Goal: Navigation & Orientation: Find specific page/section

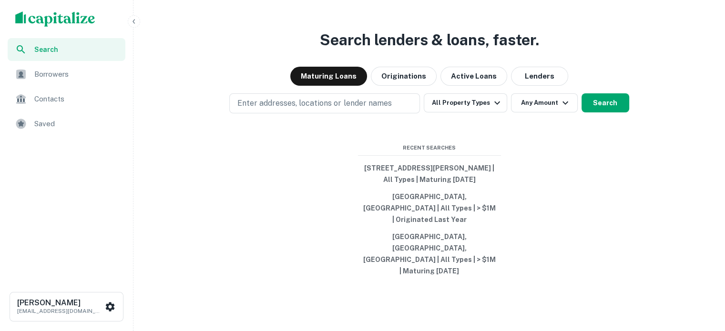
click at [32, 126] on div "Saved" at bounding box center [67, 123] width 118 height 23
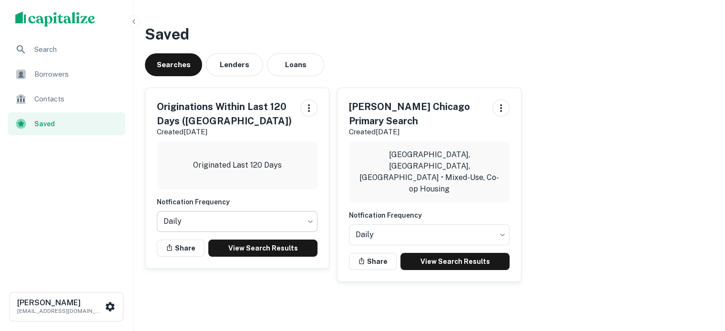
click at [182, 234] on body "Search Borrowers Contacts Saved Roman Devdyuk roman.devdyuk@marcusmillichap.com…" at bounding box center [362, 165] width 725 height 331
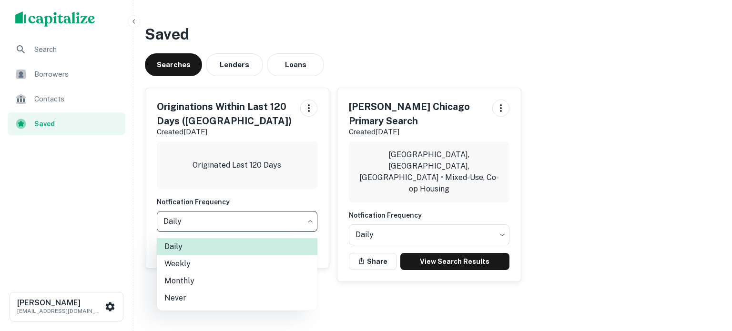
click at [98, 252] on div at bounding box center [366, 165] width 732 height 331
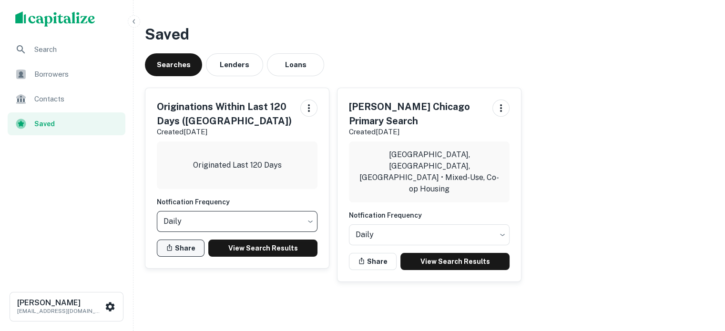
click at [169, 242] on button "Share" at bounding box center [181, 248] width 48 height 17
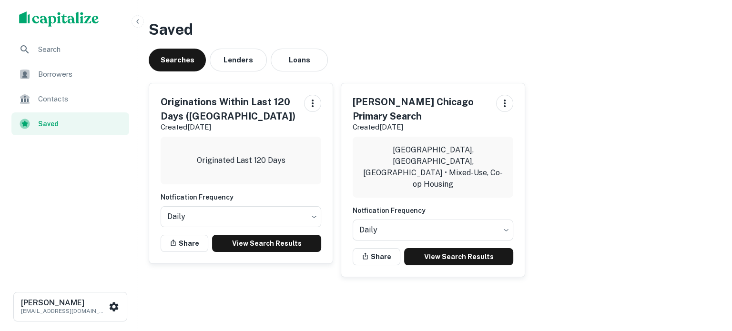
scroll to position [6, 0]
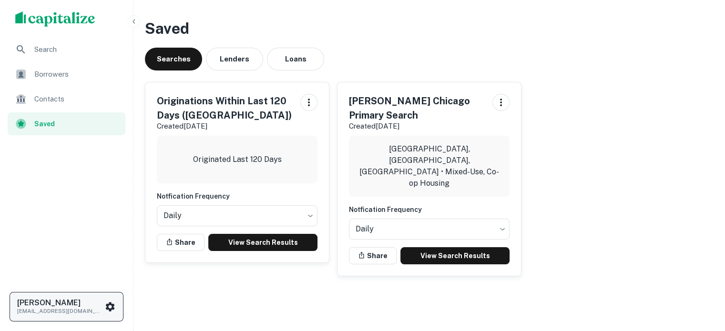
click at [122, 307] on button "Roman Devdyuk roman.devdyuk@marcusmillichap.com" at bounding box center [67, 307] width 114 height 30
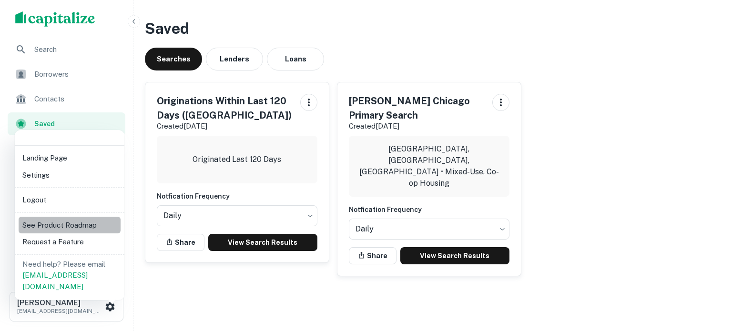
click at [91, 225] on li "See Product Roadmap" at bounding box center [70, 225] width 102 height 17
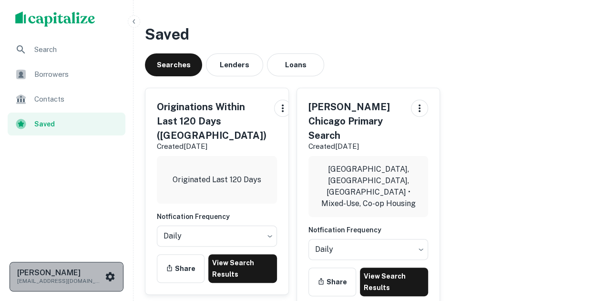
click at [116, 279] on button "[PERSON_NAME] [EMAIL_ADDRESS][DOMAIN_NAME]" at bounding box center [67, 277] width 114 height 30
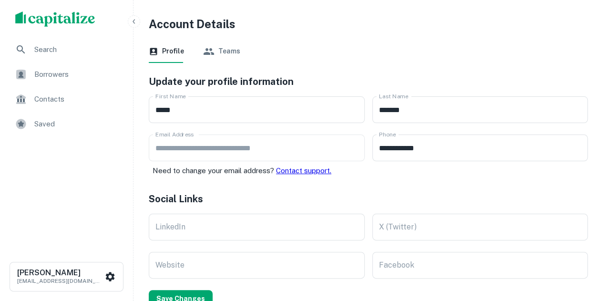
click at [245, 47] on div "Profile Teams" at bounding box center [368, 51] width 439 height 23
click at [237, 54] on div "Profile Teams" at bounding box center [368, 51] width 439 height 23
click at [237, 54] on button "Teams" at bounding box center [221, 51] width 37 height 23
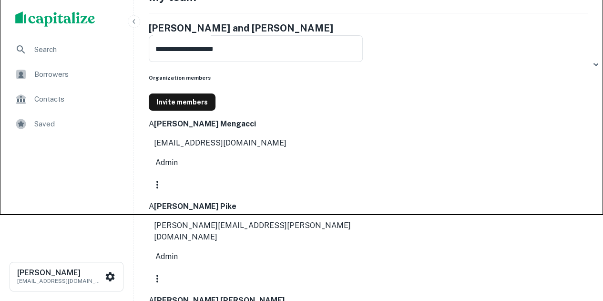
scroll to position [95, 0]
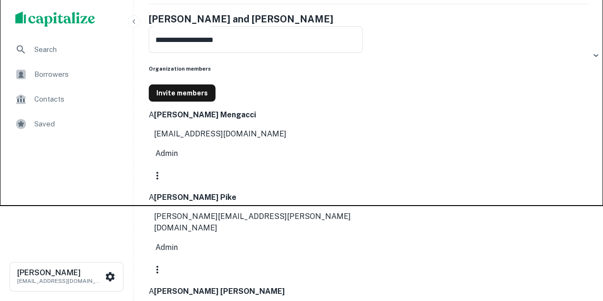
click at [324, 121] on body "**********" at bounding box center [301, 55] width 603 height 301
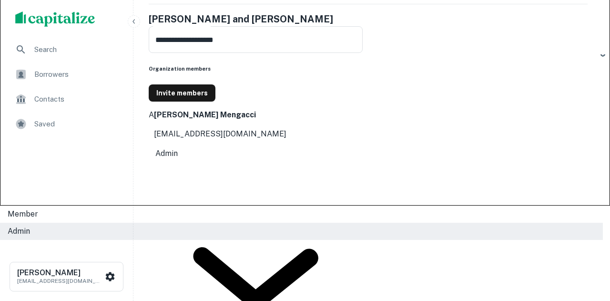
click at [477, 129] on div at bounding box center [305, 150] width 610 height 301
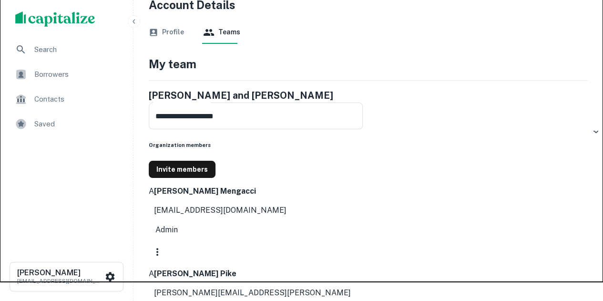
scroll to position [0, 0]
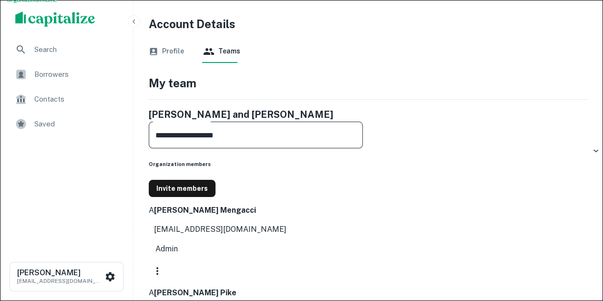
click at [250, 131] on input "**********" at bounding box center [256, 135] width 214 height 27
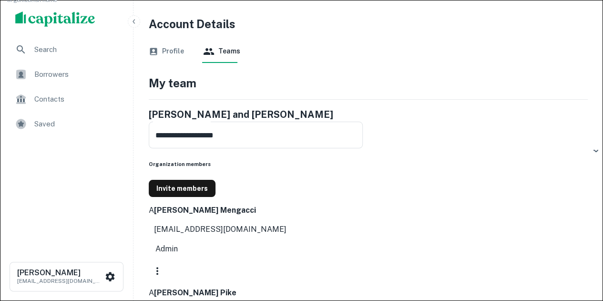
click at [170, 57] on button "Profile" at bounding box center [166, 51] width 35 height 23
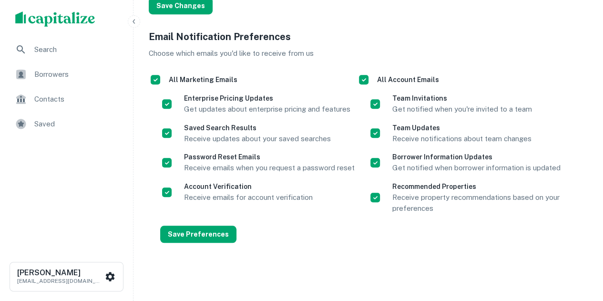
scroll to position [299, 0]
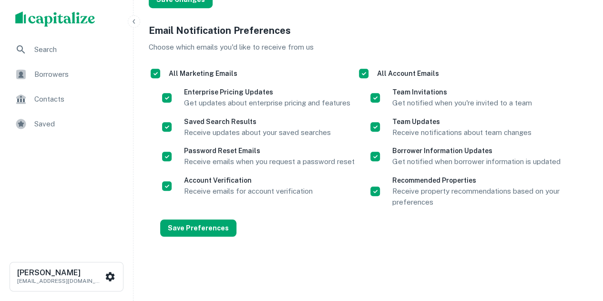
click at [86, 108] on div "Contacts" at bounding box center [67, 99] width 118 height 23
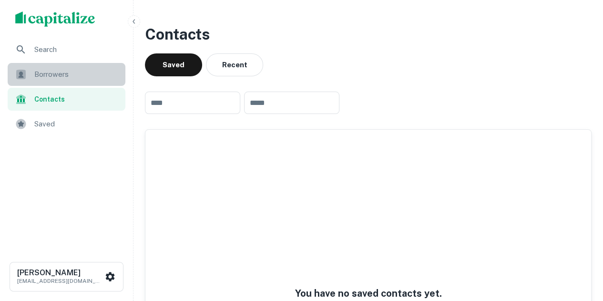
click at [112, 75] on span "Borrowers" at bounding box center [76, 74] width 85 height 11
